Goal: Task Accomplishment & Management: Use online tool/utility

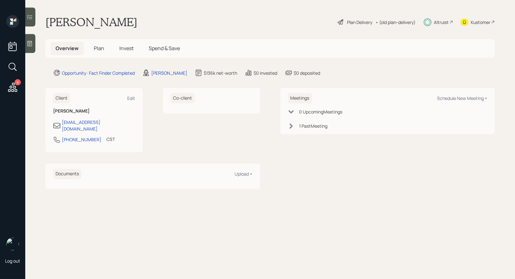
click at [97, 45] on span "Plan" at bounding box center [99, 48] width 10 height 7
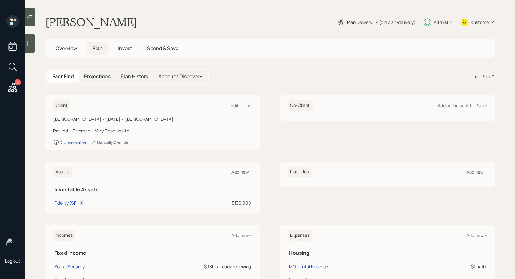
click at [360, 21] on div "Plan Delivery" at bounding box center [359, 22] width 25 height 7
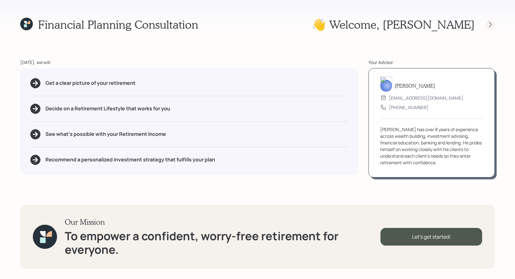
click at [492, 21] on icon at bounding box center [490, 24] width 6 height 6
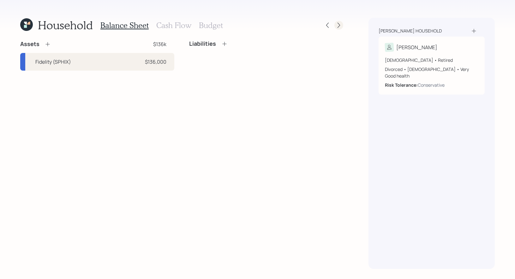
click at [339, 25] on icon at bounding box center [339, 25] width 6 height 6
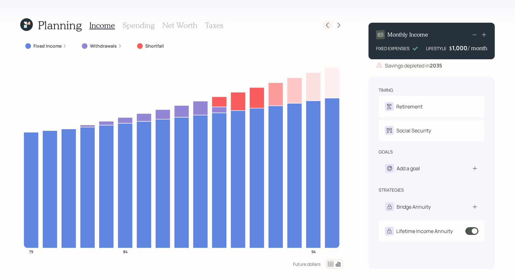
click at [327, 26] on icon at bounding box center [327, 25] width 6 height 6
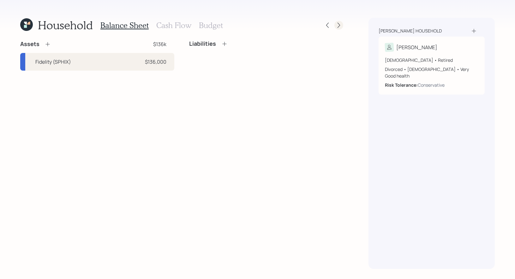
click at [340, 28] on icon at bounding box center [339, 25] width 6 height 6
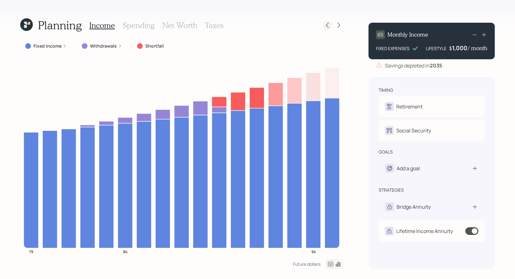
click at [329, 27] on icon at bounding box center [327, 25] width 6 height 6
